Goal: Transaction & Acquisition: Purchase product/service

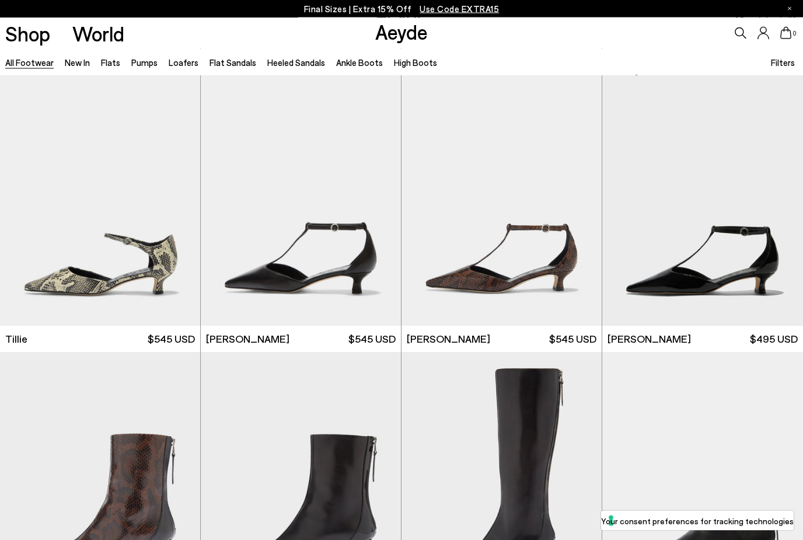
scroll to position [3071, 0]
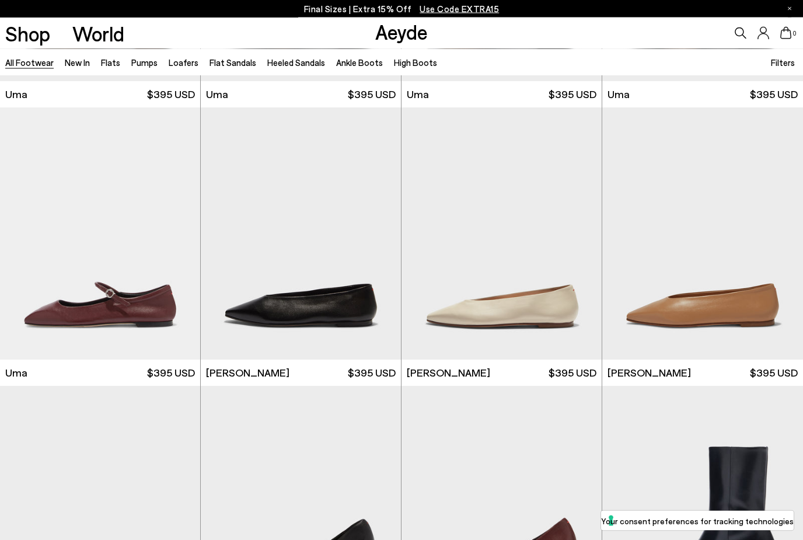
scroll to position [8620, 0]
